Goal: Ask a question

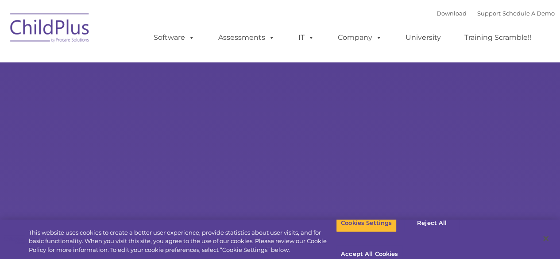
select select "MEDIUM"
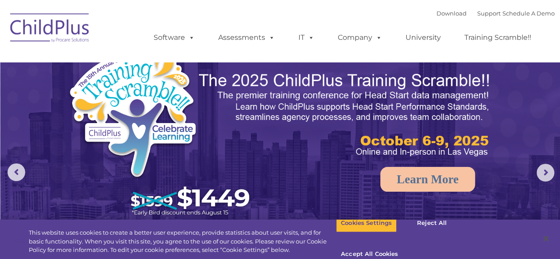
click at [542, 174] on rs-arrow at bounding box center [545, 173] width 18 height 18
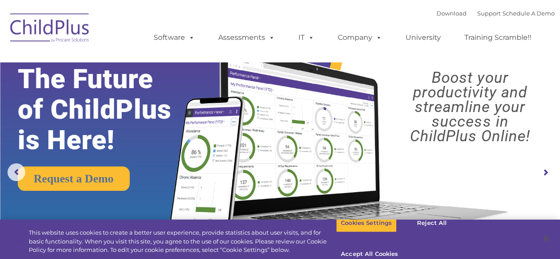
click at [542, 176] on rs-arrow at bounding box center [545, 173] width 18 height 18
click at [544, 178] on rs-arrow at bounding box center [545, 173] width 18 height 18
click at [544, 176] on rs-arrow at bounding box center [545, 173] width 18 height 18
click at [545, 173] on rs-arrow at bounding box center [545, 173] width 18 height 18
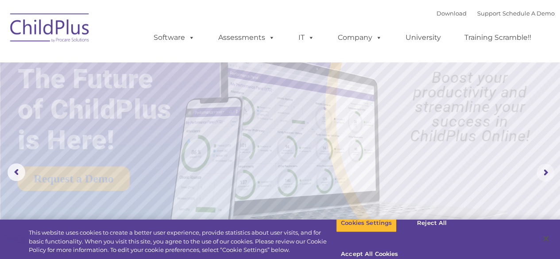
click at [546, 174] on rs-arrow at bounding box center [545, 173] width 18 height 18
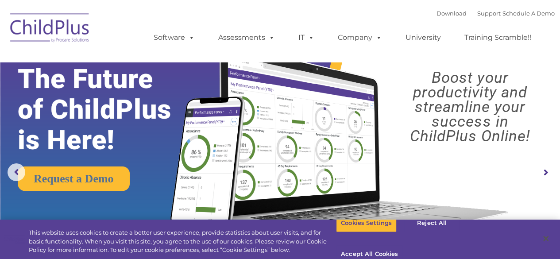
click at [547, 174] on rs-arrow at bounding box center [545, 173] width 18 height 18
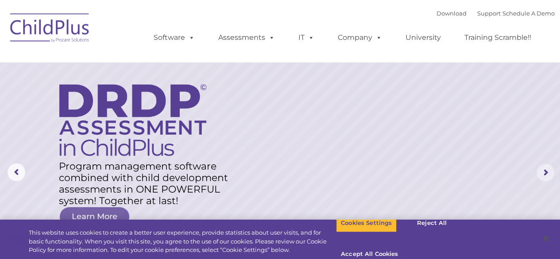
click at [546, 173] on rs-arrow at bounding box center [545, 173] width 18 height 18
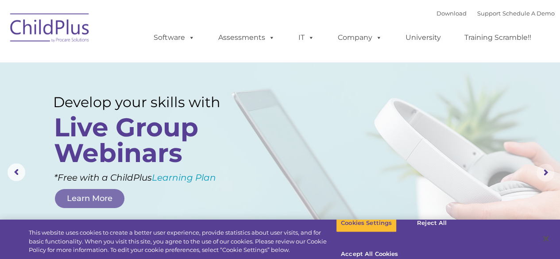
click at [544, 175] on rs-arrow at bounding box center [545, 173] width 18 height 18
